Goal: Communication & Community: Answer question/provide support

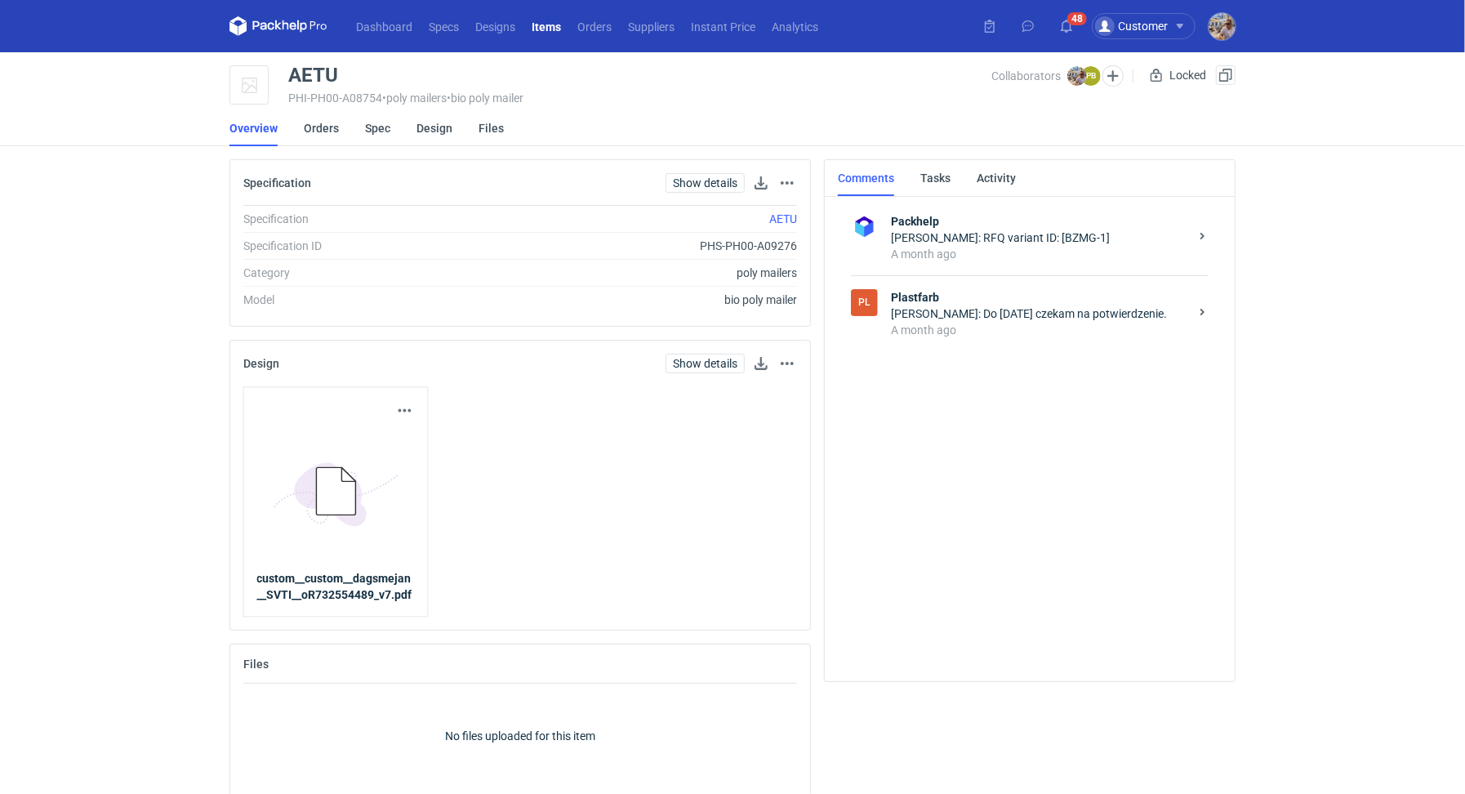
click at [338, 123] on li "Orders" at bounding box center [334, 128] width 61 height 36
click at [332, 126] on link "Orders" at bounding box center [321, 128] width 35 height 36
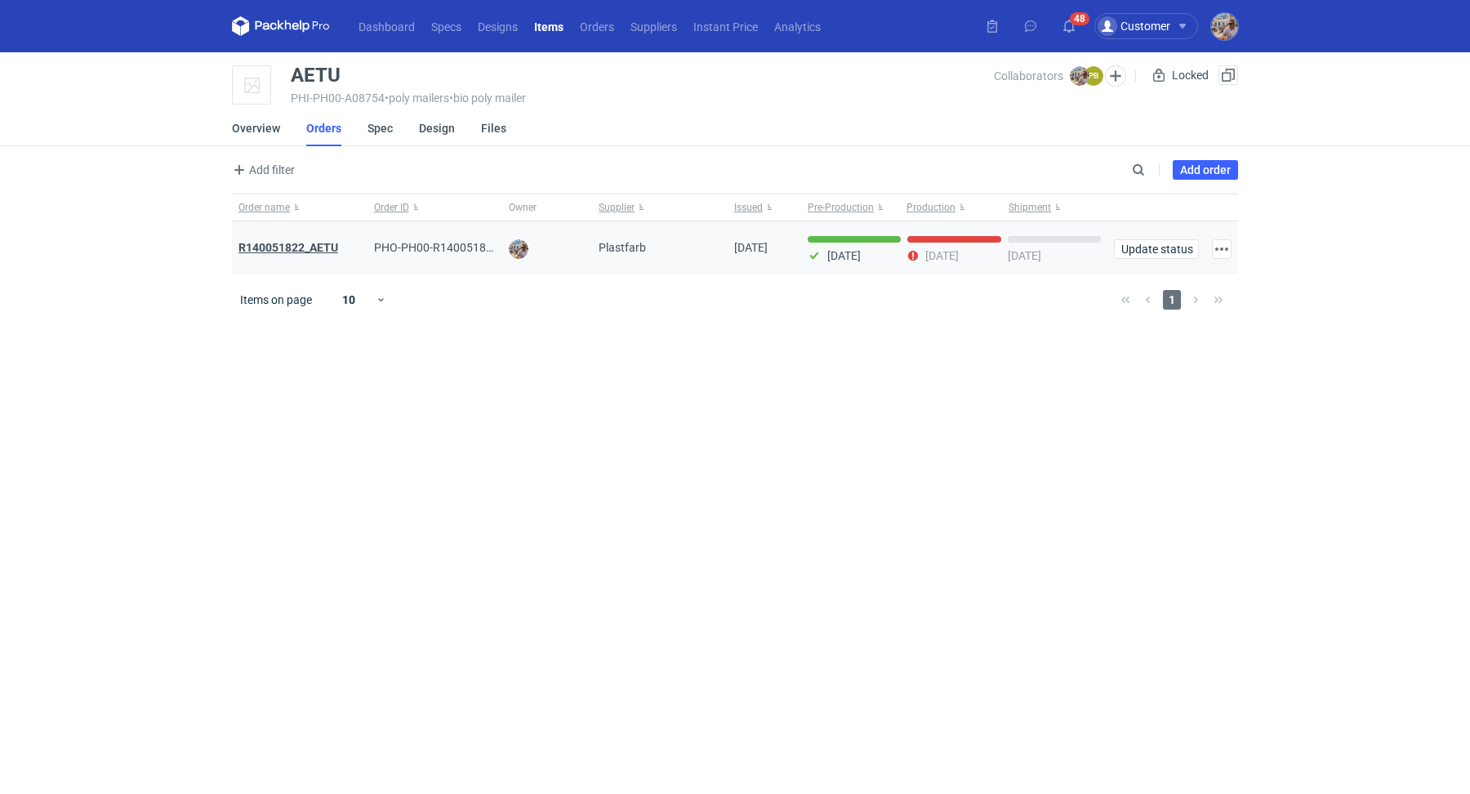
click at [291, 251] on strong "R140051822_AETU" at bounding box center [289, 247] width 100 height 13
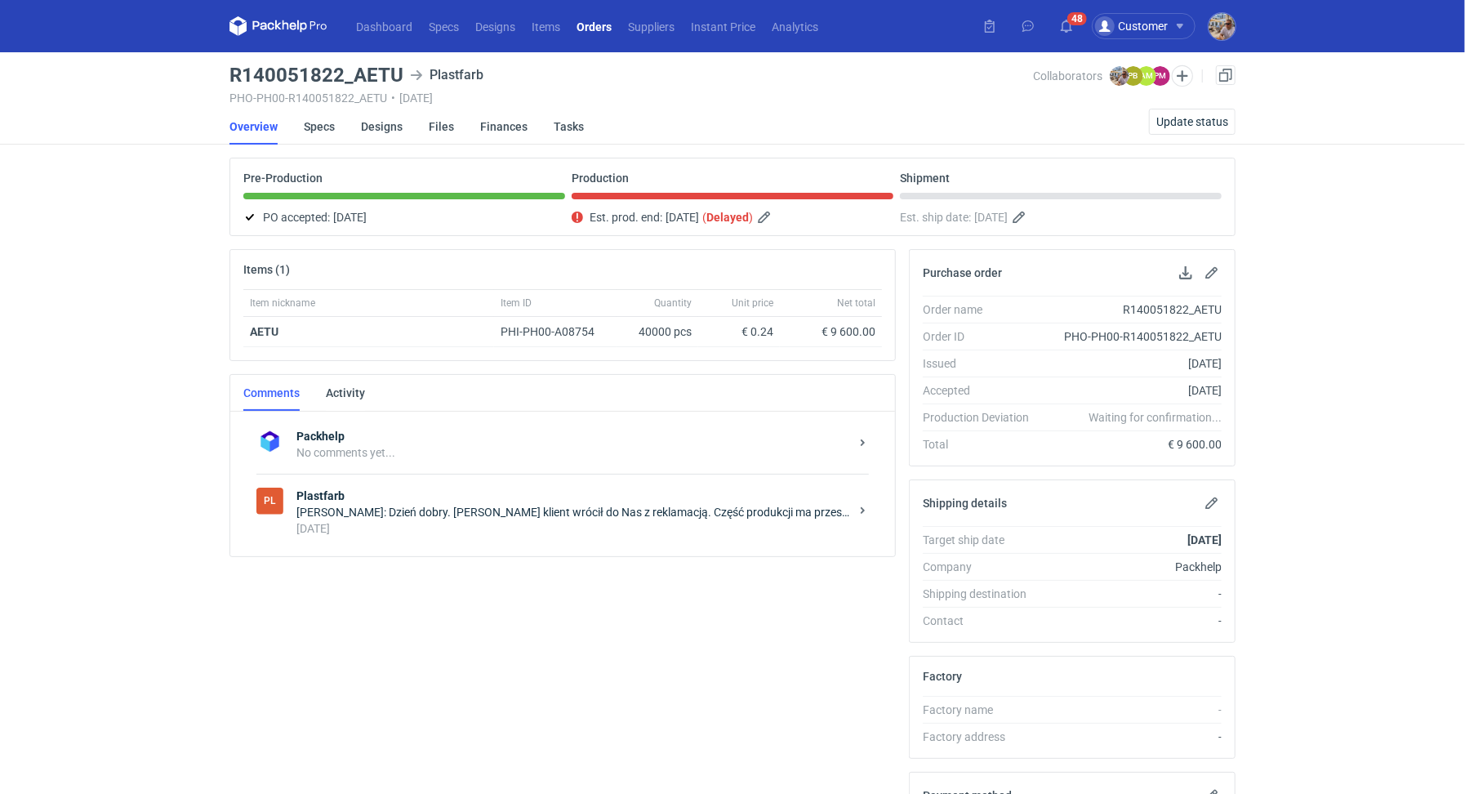
click at [405, 534] on div "Pl Plastfarb [PERSON_NAME]: Dzień dobry. [PERSON_NAME] klient wrócił do Nas z r…" at bounding box center [563, 512] width 613 height 76
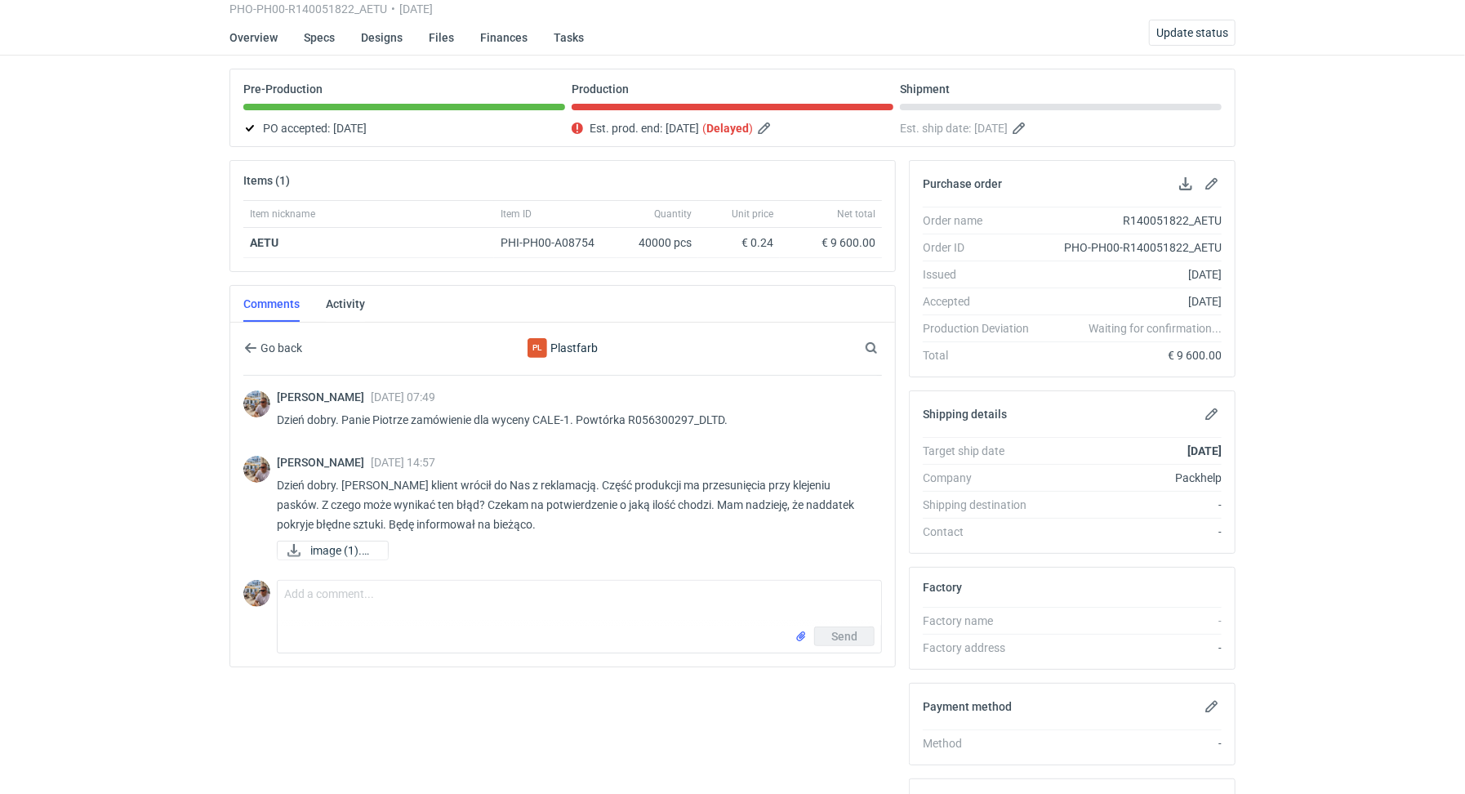
scroll to position [175, 0]
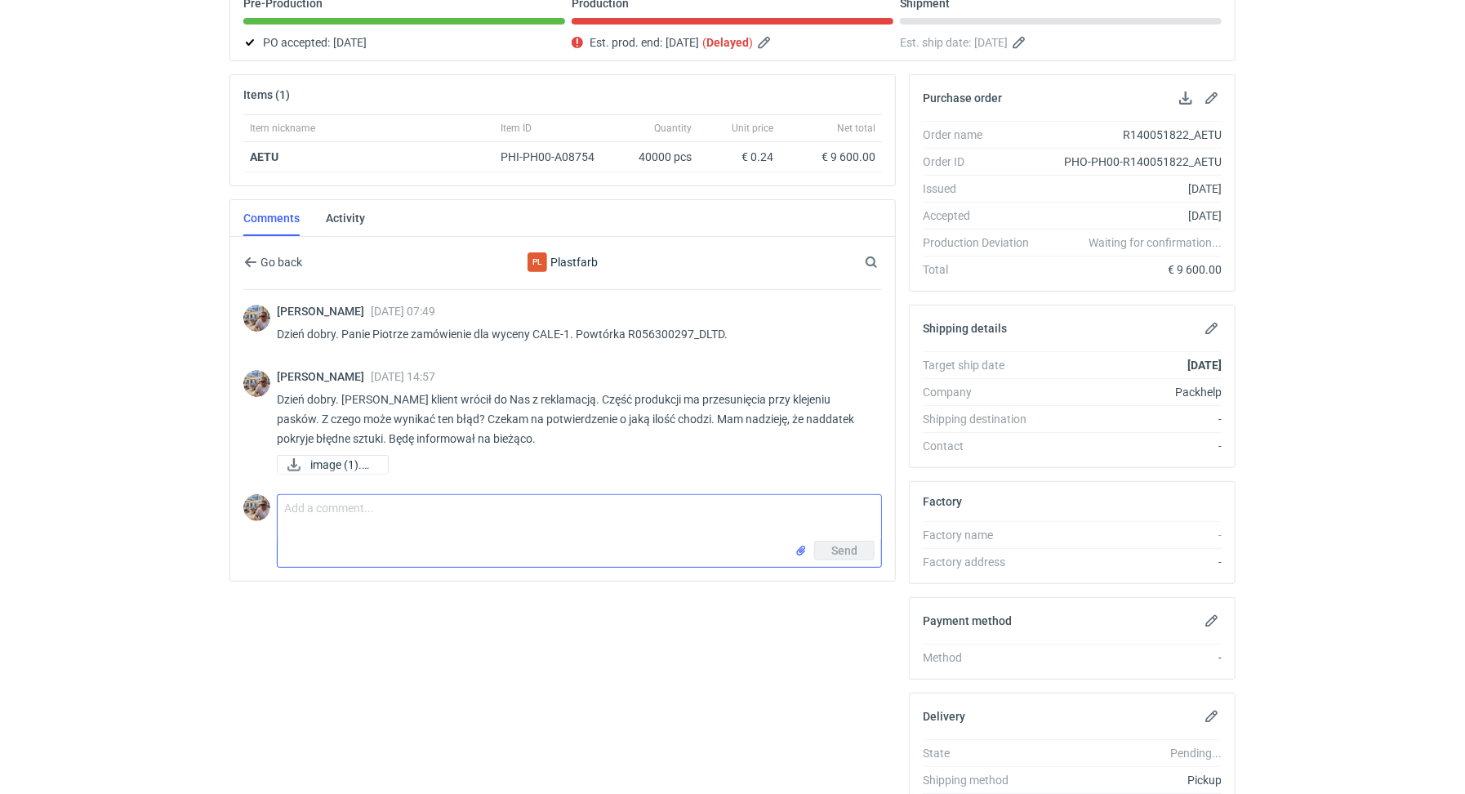
click at [446, 505] on textarea "Comment message" at bounding box center [580, 518] width 604 height 46
type textarea "Dzień dobry. Pani Piotrze proszę o sprawdzenie. Z czego mógł wynikać błąd? Złe …"
